Goal: Find specific page/section: Find specific page/section

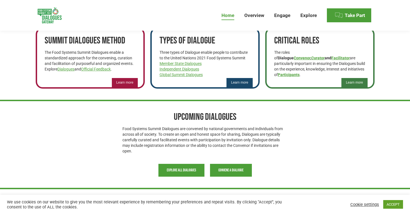
scroll to position [417, 0]
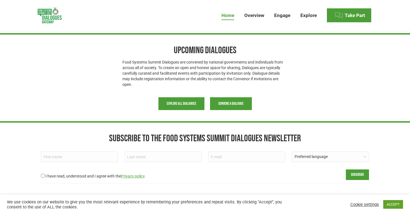
click at [191, 107] on span "button" at bounding box center [181, 103] width 46 height 13
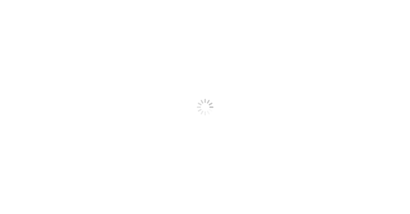
select select
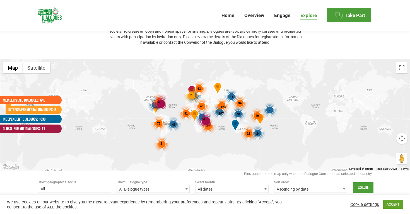
scroll to position [58, 0]
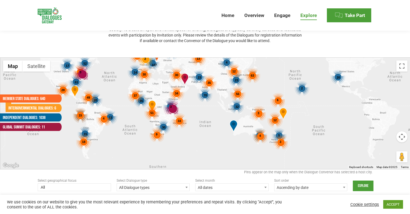
click at [237, 109] on div "32" at bounding box center [237, 107] width 16 height 16
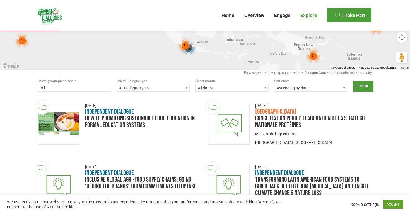
scroll to position [157, 0]
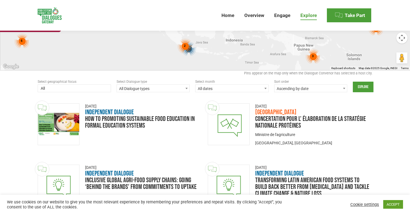
click at [259, 89] on span "All dates" at bounding box center [232, 89] width 73 height 8
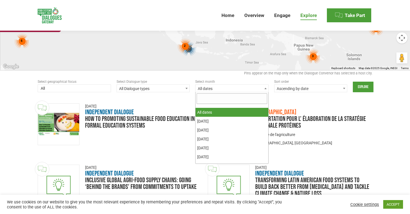
click at [259, 89] on span "All dates" at bounding box center [232, 89] width 73 height 8
